Goal: Information Seeking & Learning: Learn about a topic

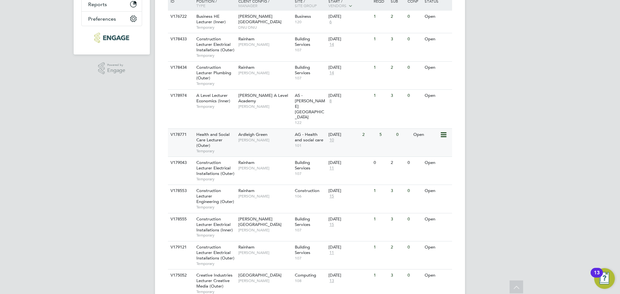
scroll to position [194, 0]
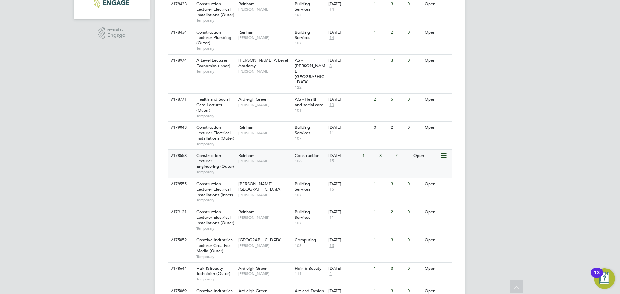
click at [248, 159] on span "[PERSON_NAME]" at bounding box center [264, 161] width 53 height 5
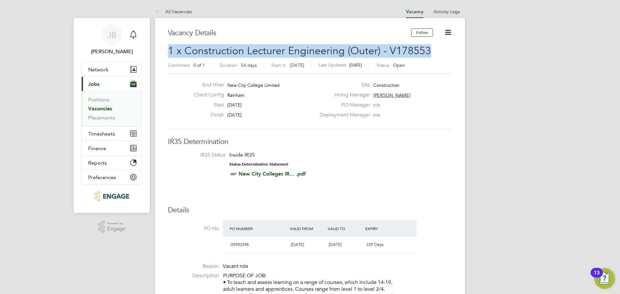
drag, startPoint x: 423, startPoint y: 48, endPoint x: 169, endPoint y: 52, distance: 253.4
click at [169, 52] on h2 "1 x Construction Lecturer Engineering (Outer) - V178553 Confirmed 0 of 1 Durati…" at bounding box center [310, 57] width 284 height 27
copy span "1 x Construction Lecturer Engineering (Outer) - V178553"
